Goal: Task Accomplishment & Management: Manage account settings

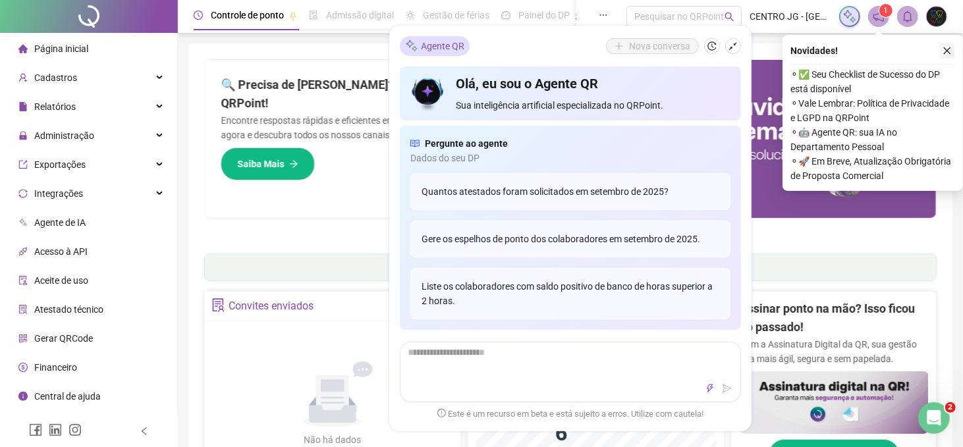
click at [948, 51] on icon "close" at bounding box center [947, 50] width 7 height 7
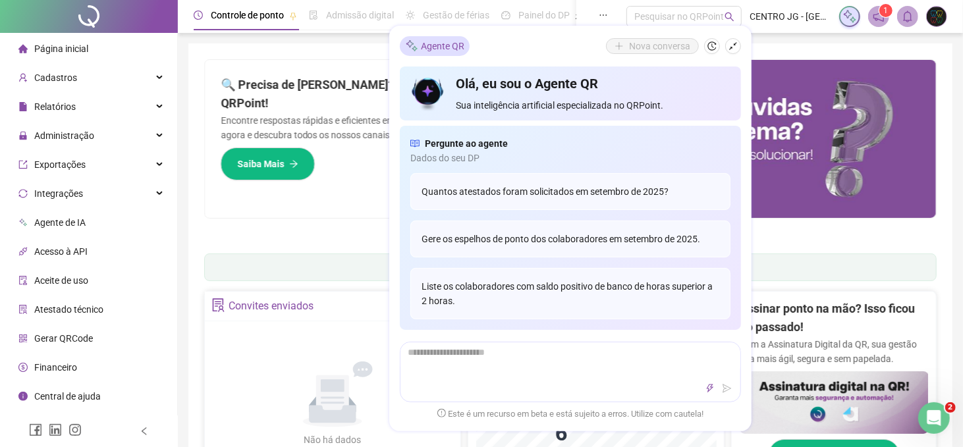
click at [731, 49] on icon "shrink" at bounding box center [733, 46] width 9 height 9
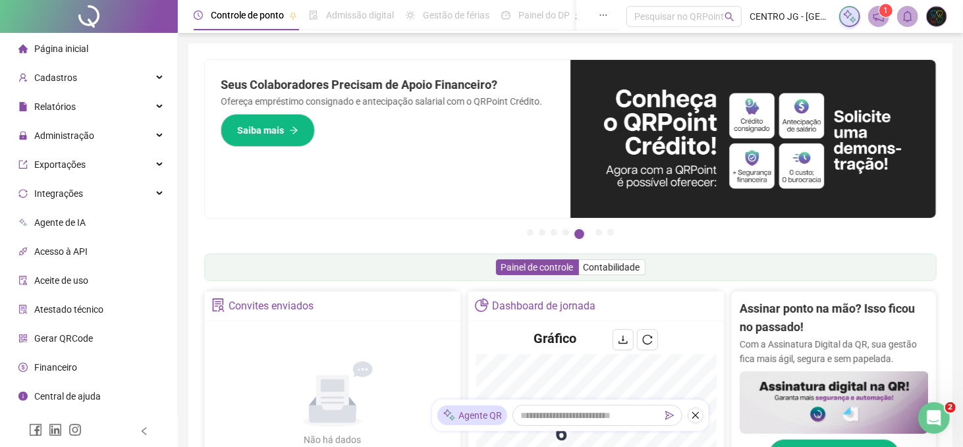
click at [515, 165] on div "Seus Colaboradores Precisam de Apoio Financeiro? Ofereça empréstimo consignado …" at bounding box center [388, 139] width 366 height 158
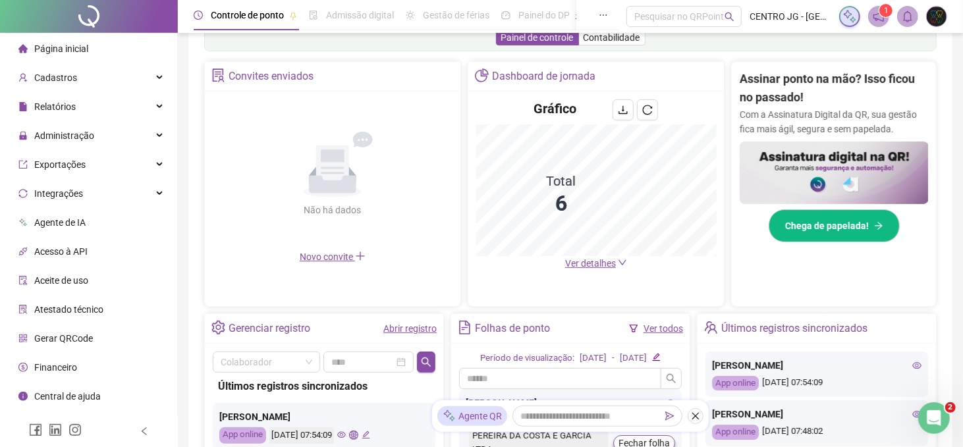
scroll to position [264, 0]
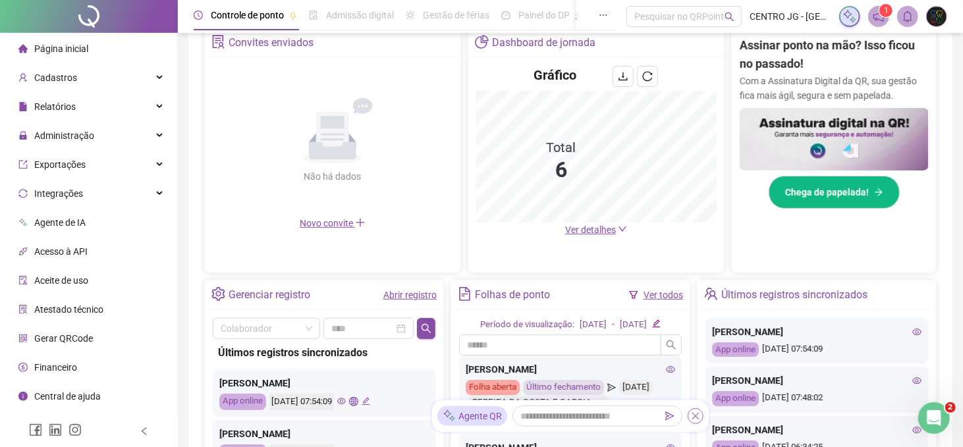
click at [700, 414] on icon "close" at bounding box center [695, 415] width 9 height 9
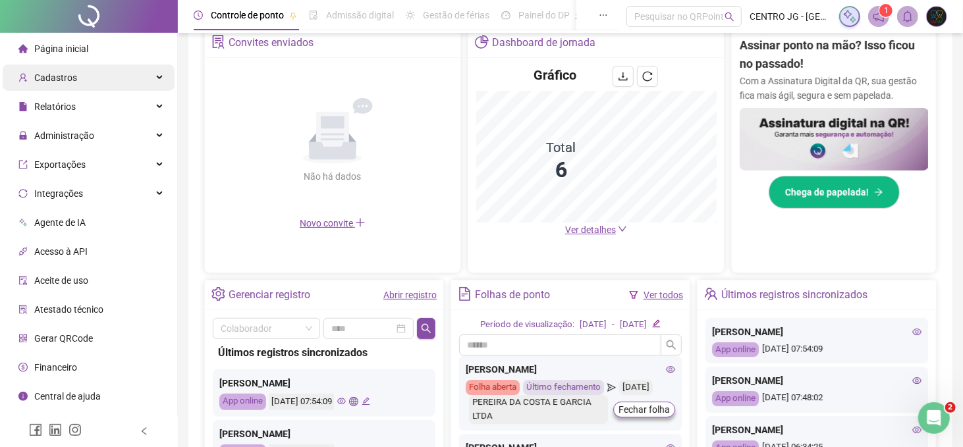
click at [81, 78] on div "Cadastros" at bounding box center [89, 78] width 172 height 26
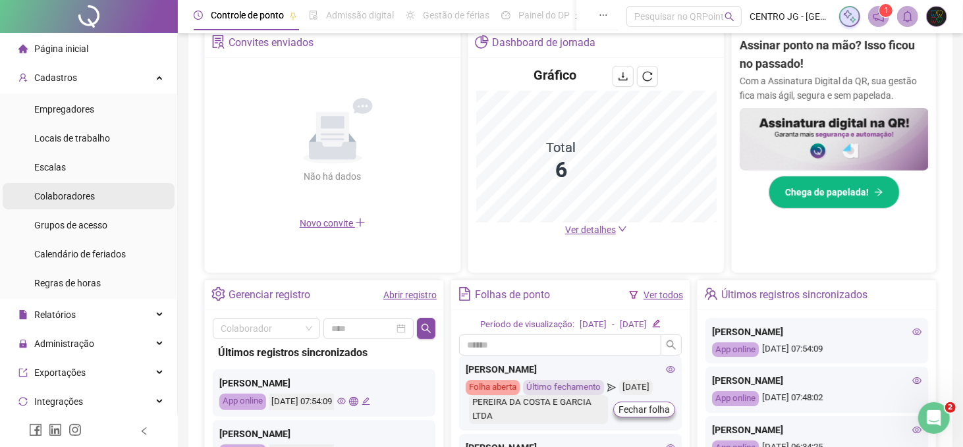
click at [84, 198] on span "Colaboradores" at bounding box center [64, 196] width 61 height 11
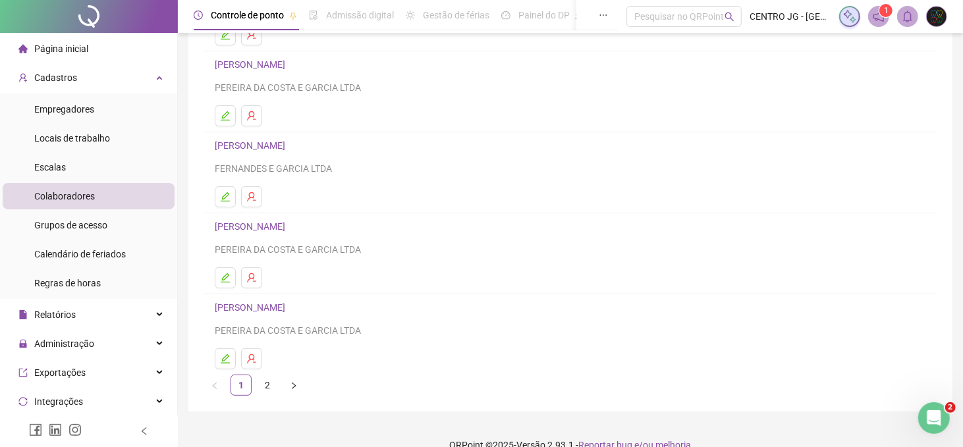
scroll to position [189, 0]
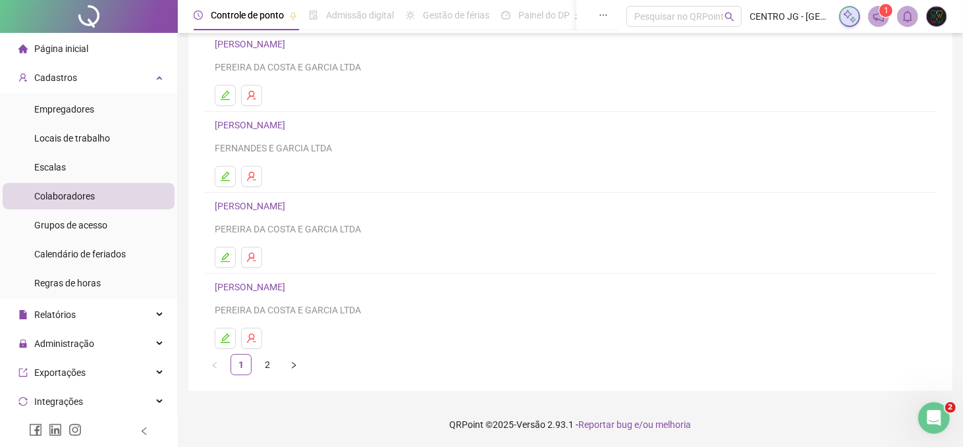
click at [276, 284] on link "[PERSON_NAME]" at bounding box center [252, 287] width 74 height 11
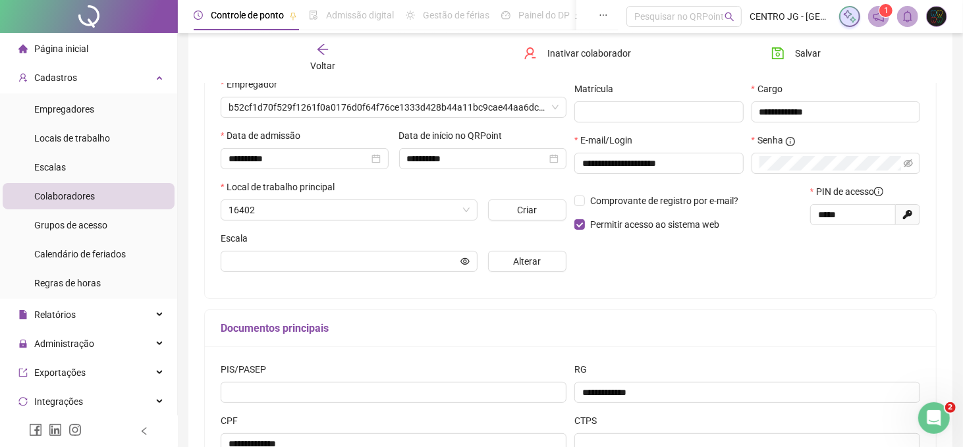
scroll to position [196, 0]
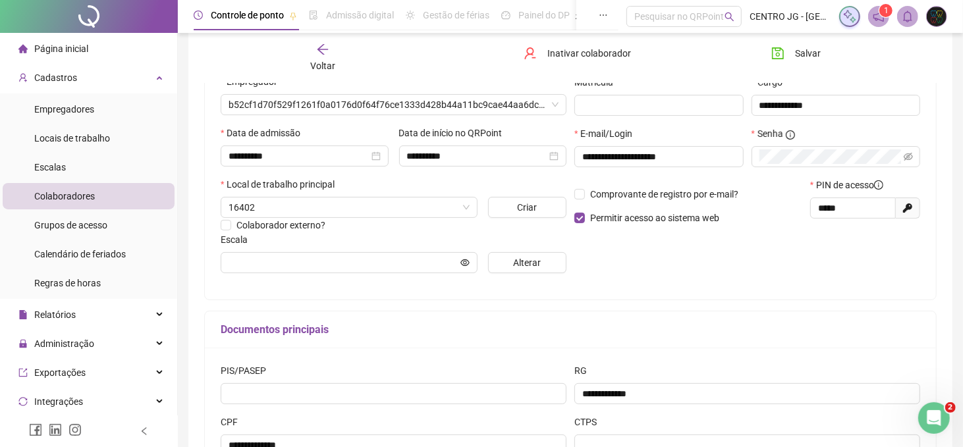
type input "**********"
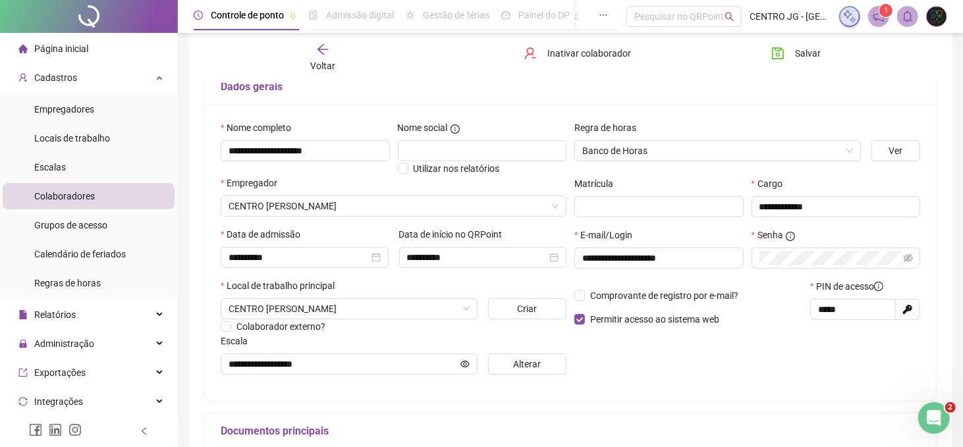
scroll to position [0, 0]
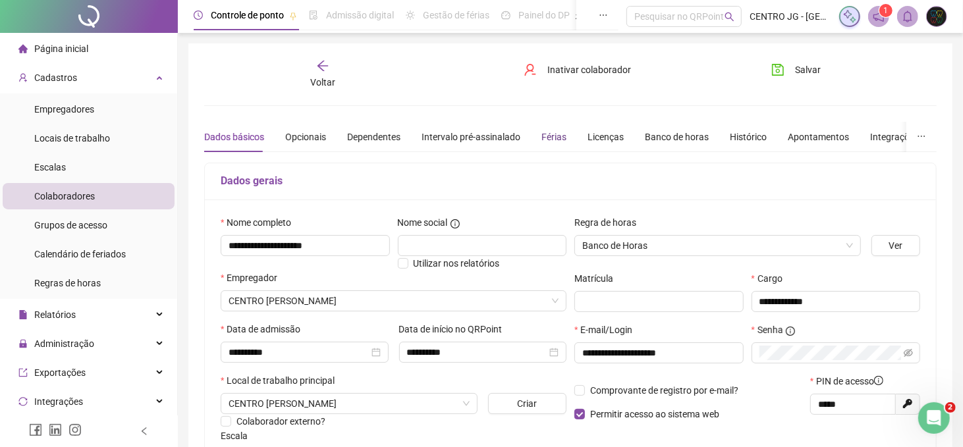
click at [548, 138] on div "Férias" at bounding box center [554, 137] width 25 height 14
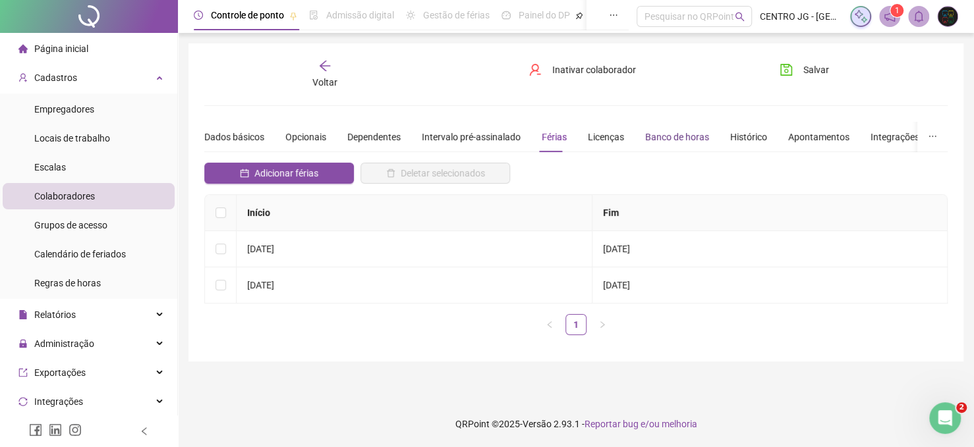
click at [661, 140] on div "Banco de horas" at bounding box center [677, 137] width 64 height 14
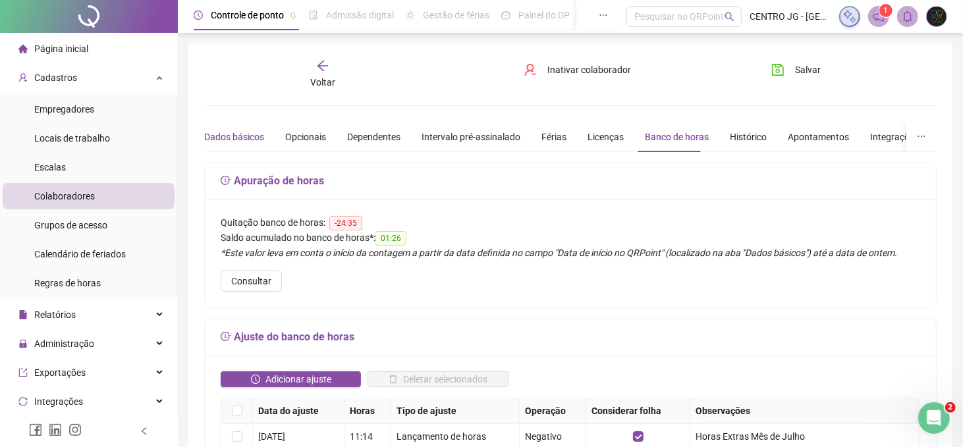
click at [219, 132] on div "Dados básicos" at bounding box center [234, 137] width 60 height 14
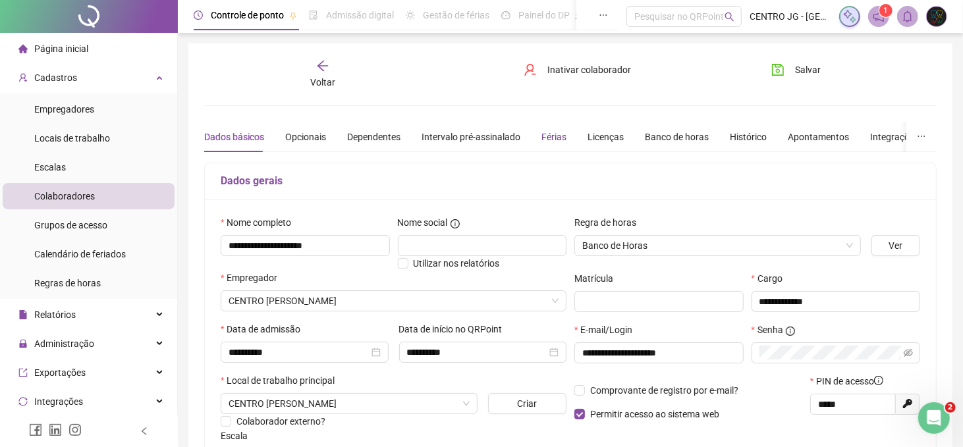
click at [550, 137] on div "Férias" at bounding box center [554, 137] width 25 height 14
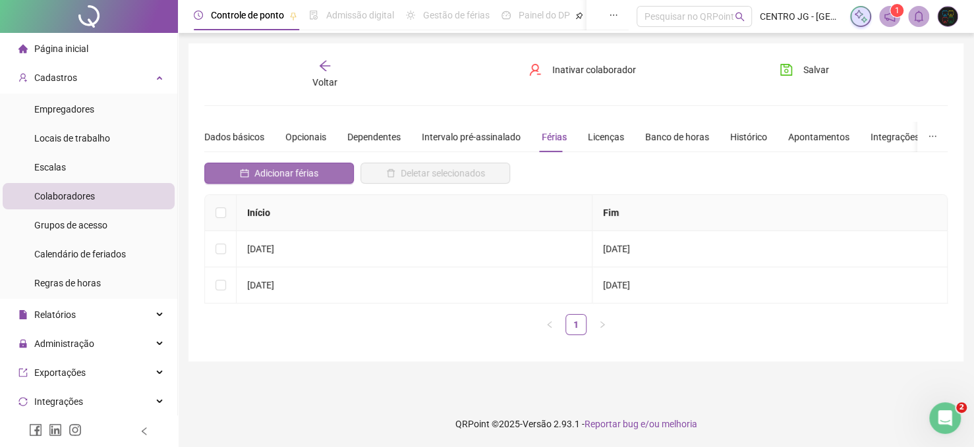
click at [266, 168] on span "Adicionar férias" at bounding box center [286, 173] width 64 height 14
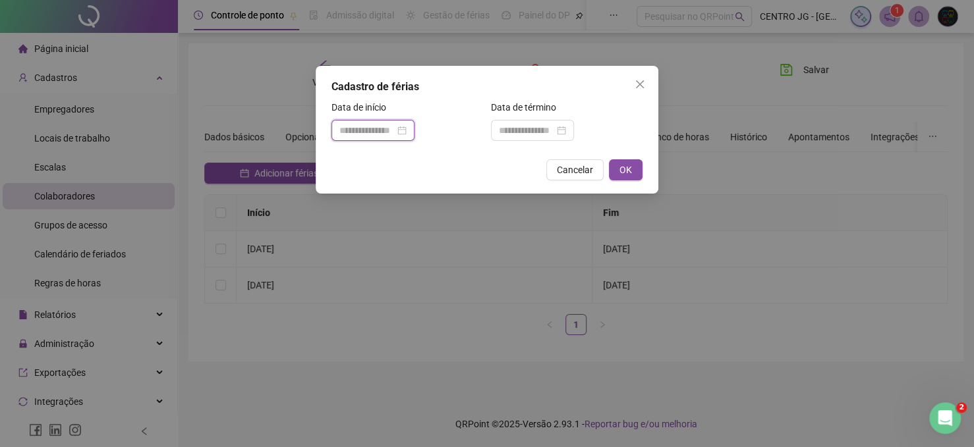
click at [388, 127] on input at bounding box center [366, 130] width 55 height 14
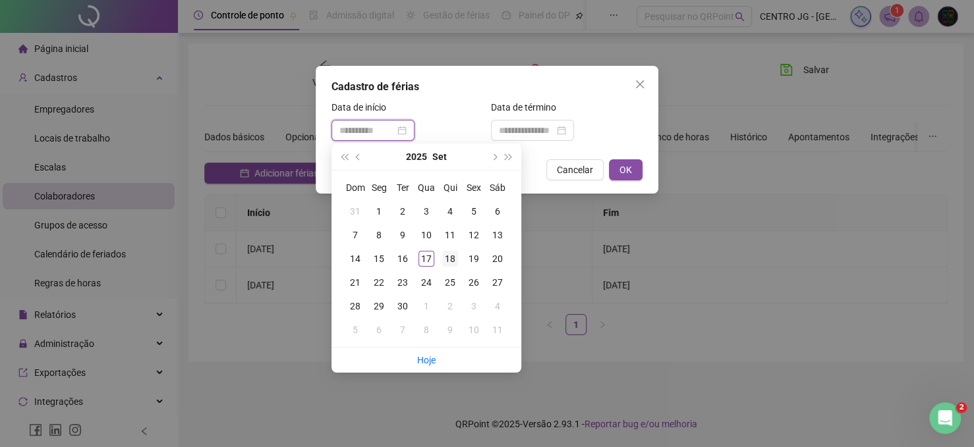
type input "**********"
click at [451, 258] on div "18" at bounding box center [450, 259] width 16 height 16
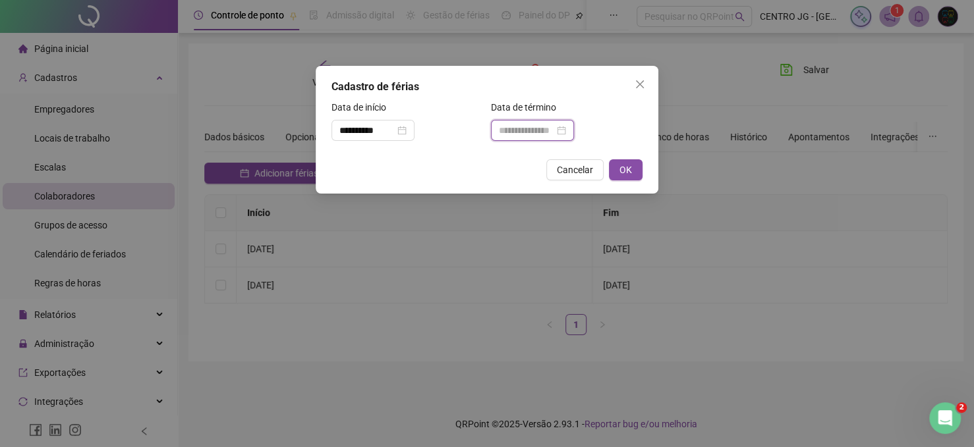
click at [507, 130] on input at bounding box center [526, 130] width 55 height 14
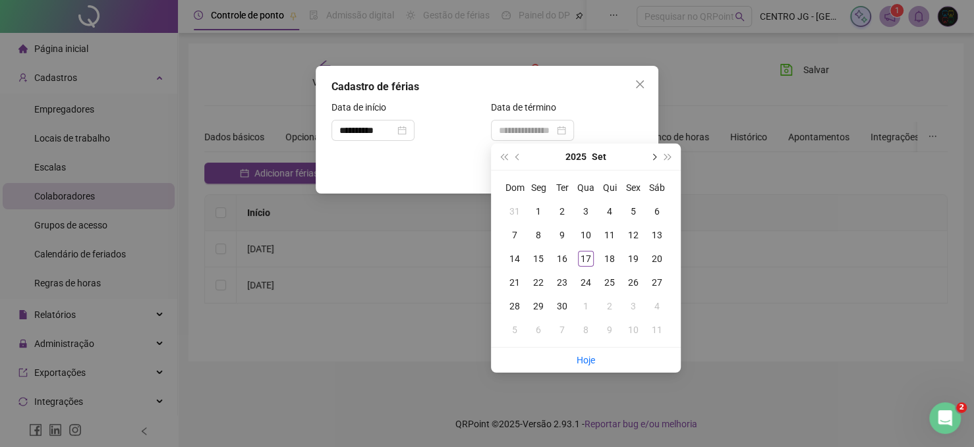
click at [656, 157] on button "next-year" at bounding box center [653, 157] width 14 height 26
type input "**********"
click at [633, 260] on div "17" at bounding box center [633, 259] width 16 height 16
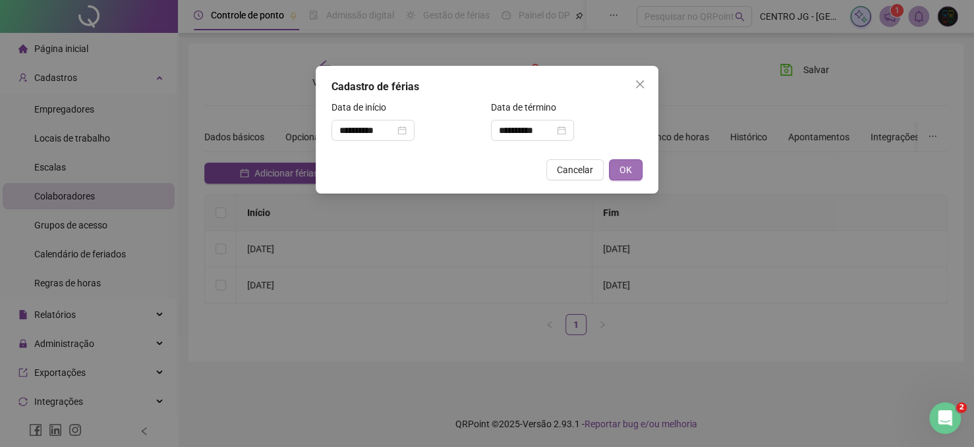
click at [621, 169] on span "OK" at bounding box center [625, 170] width 13 height 14
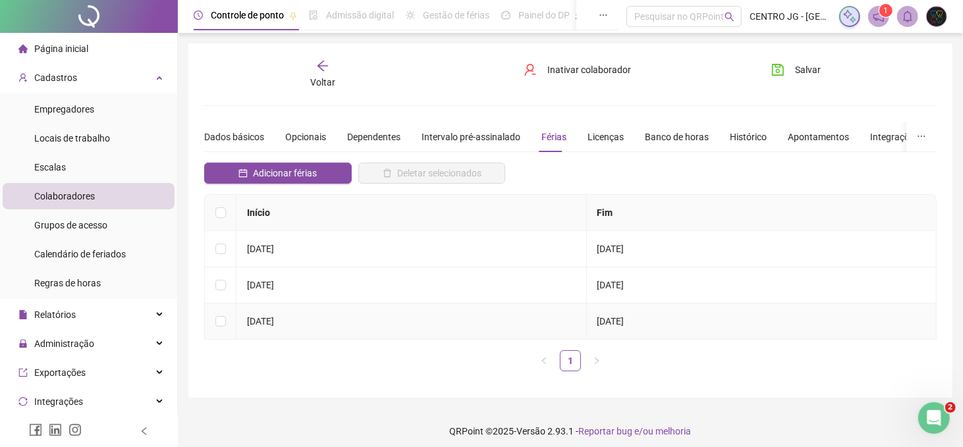
drag, startPoint x: 599, startPoint y: 321, endPoint x: 652, endPoint y: 322, distance: 53.4
click at [652, 322] on td "[DATE]" at bounding box center [762, 322] width 351 height 36
click at [78, 47] on span "Página inicial" at bounding box center [61, 48] width 54 height 11
